Goal: Task Accomplishment & Management: Use online tool/utility

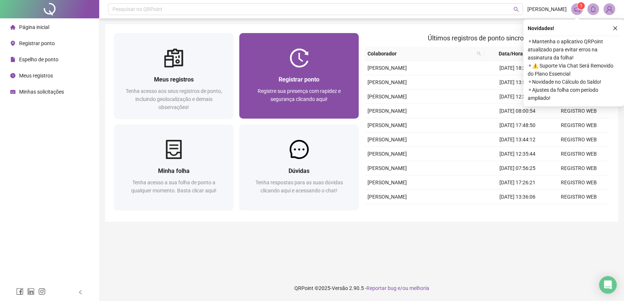
click at [313, 86] on div "Registrar ponto Registre sua presença com rapidez e segurança clicando aqui!" at bounding box center [299, 93] width 102 height 36
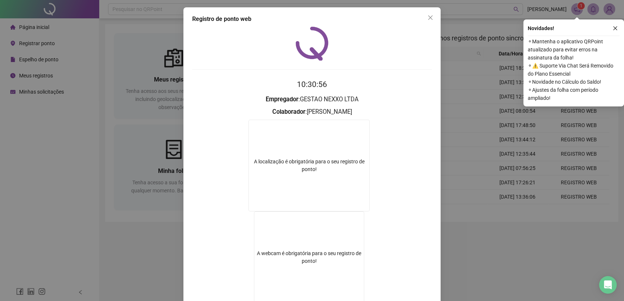
drag, startPoint x: 426, startPoint y: 17, endPoint x: 402, endPoint y: 38, distance: 31.2
click at [427, 17] on icon "close" at bounding box center [430, 18] width 6 height 6
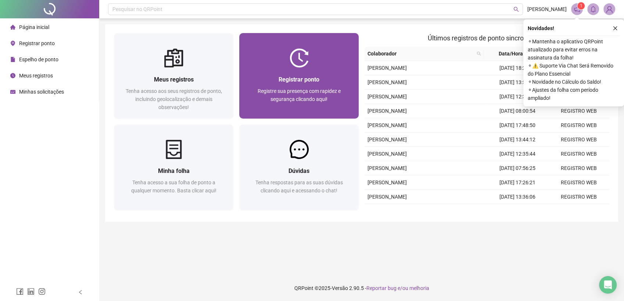
click at [277, 96] on span "Registre sua presença com rapidez e segurança clicando aqui!" at bounding box center [298, 95] width 83 height 14
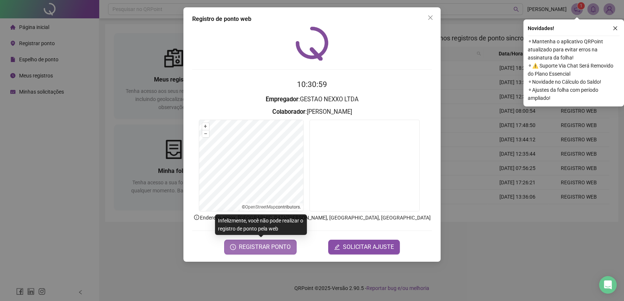
click at [261, 248] on span "REGISTRAR PONTO" at bounding box center [265, 247] width 52 height 9
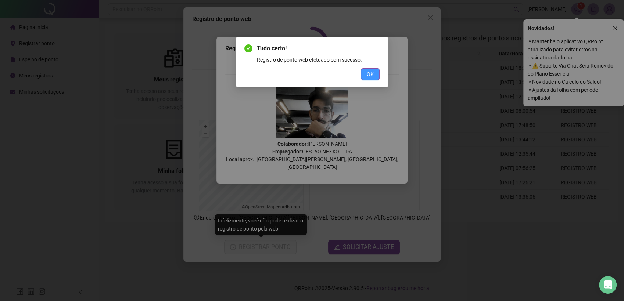
click at [370, 72] on span "OK" at bounding box center [369, 74] width 7 height 8
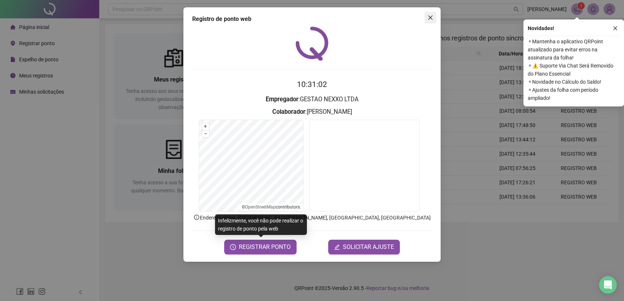
click at [430, 18] on icon "close" at bounding box center [430, 17] width 4 height 4
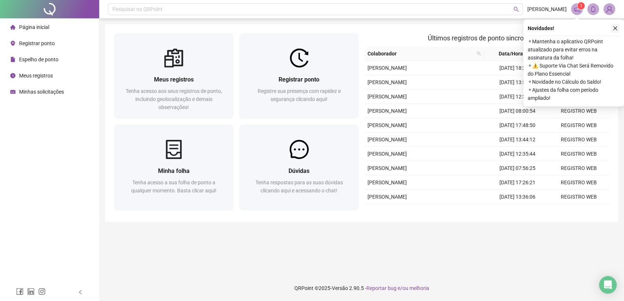
click at [614, 29] on icon "close" at bounding box center [614, 28] width 5 height 5
